Goal: Find specific page/section: Find specific page/section

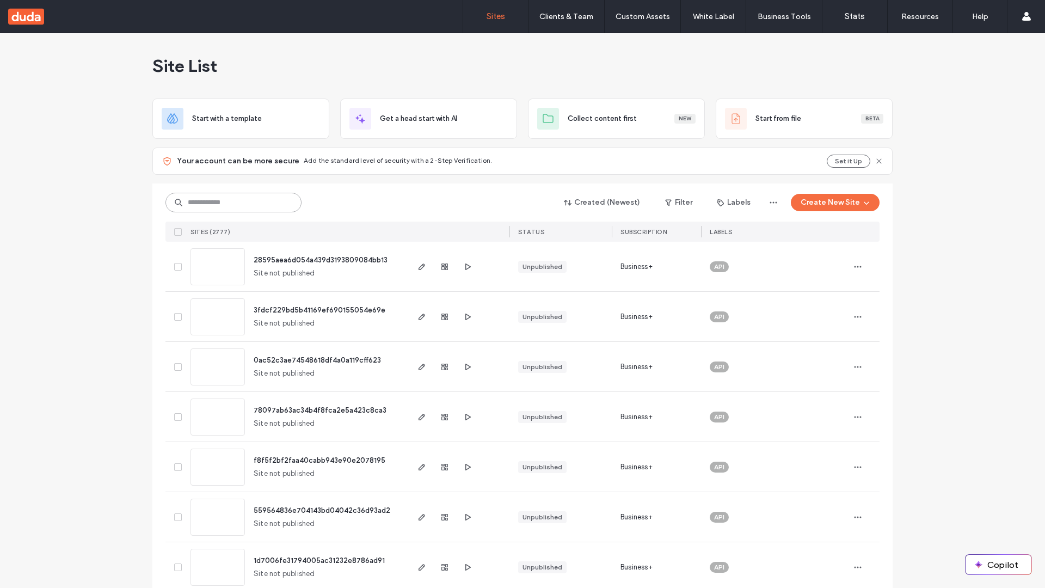
click at [230, 202] on input at bounding box center [233, 203] width 136 height 20
type input "**********"
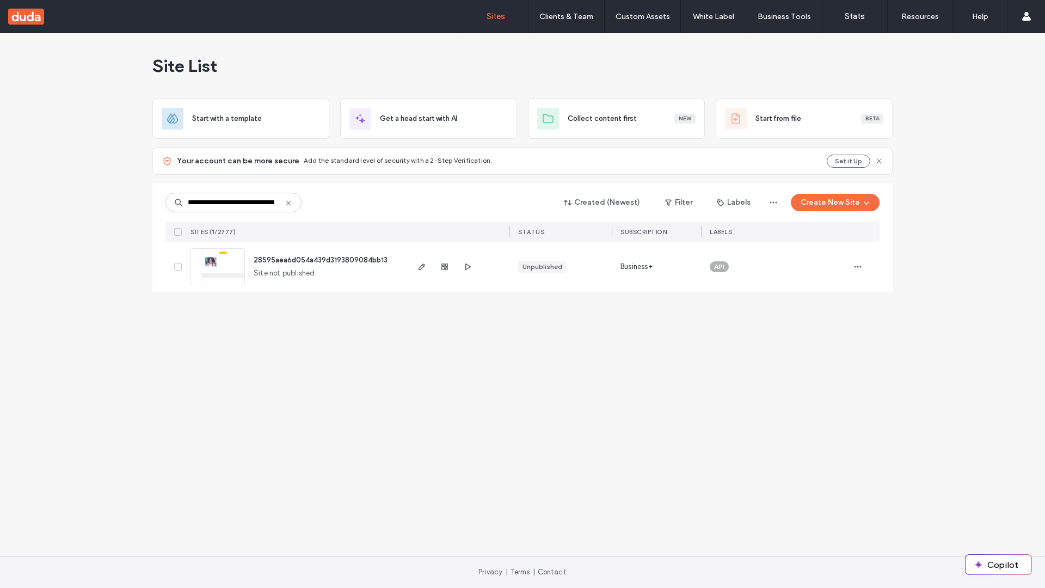
click at [321, 260] on span "28595aea6d054a439d3193809084bb13" at bounding box center [321, 260] width 134 height 8
